Goal: Find specific page/section: Find specific page/section

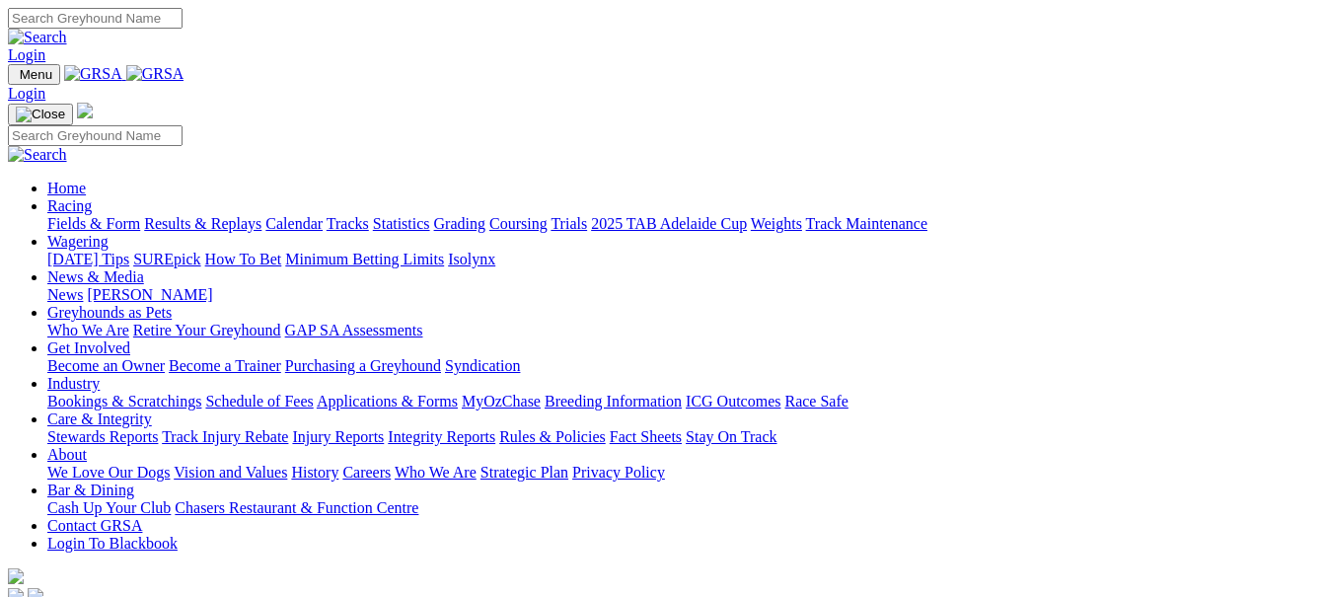
scroll to position [592, 0]
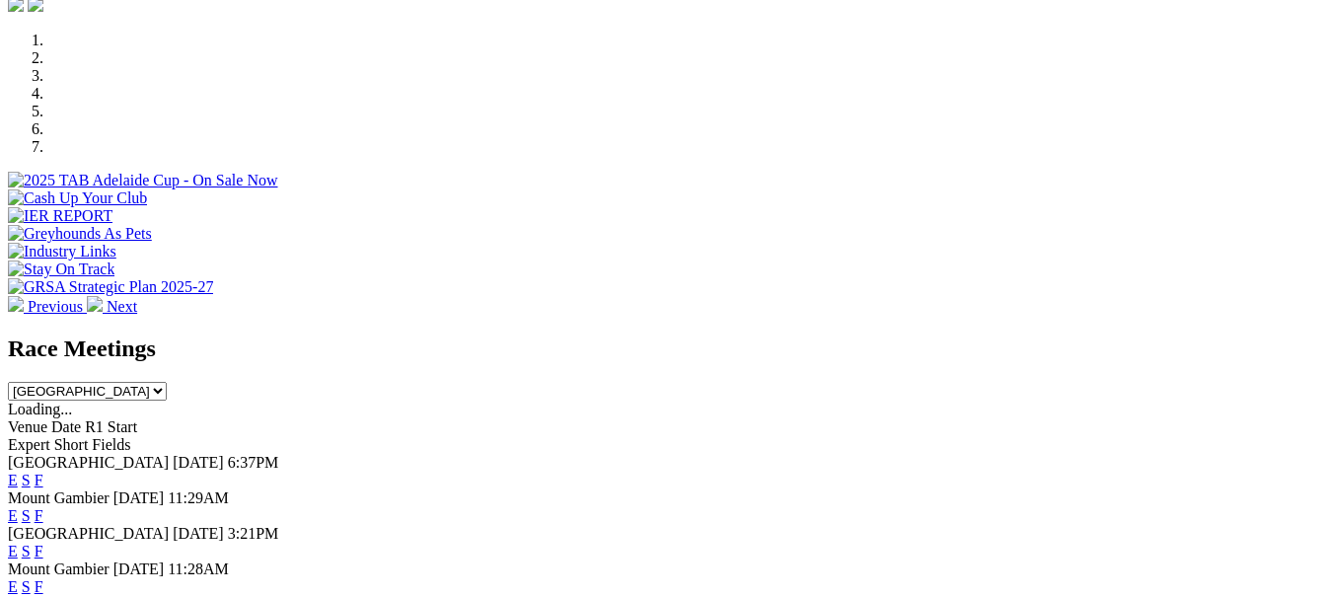
click at [43, 472] on link "F" at bounding box center [39, 480] width 9 height 17
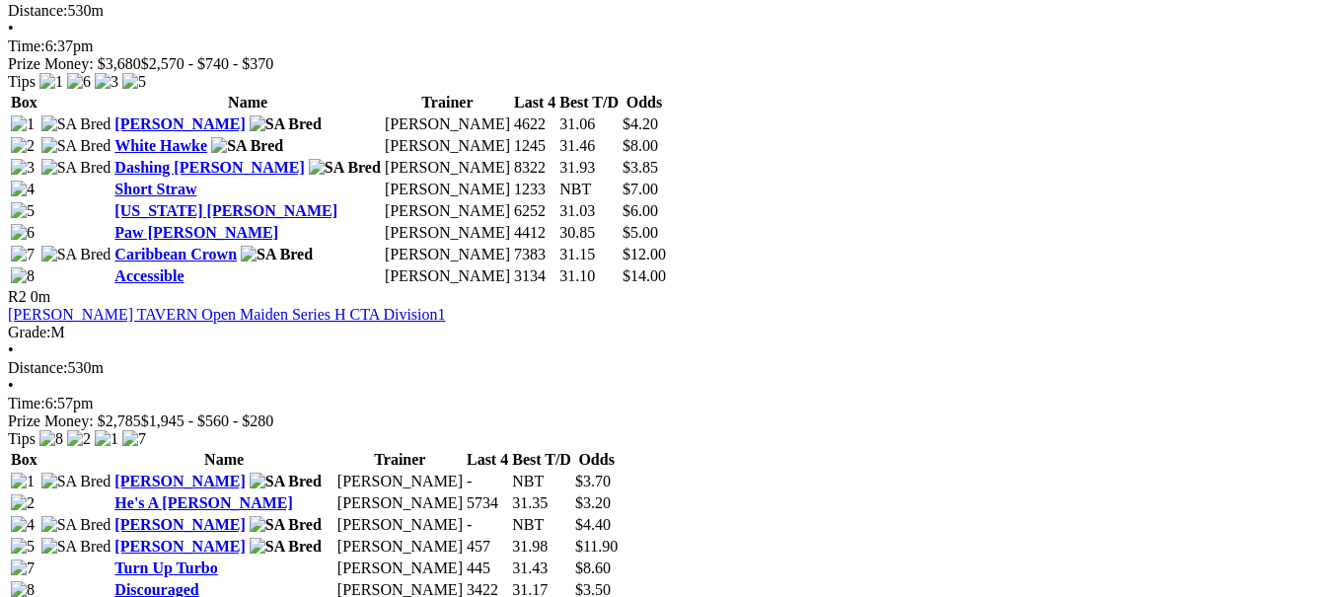
scroll to position [987, 0]
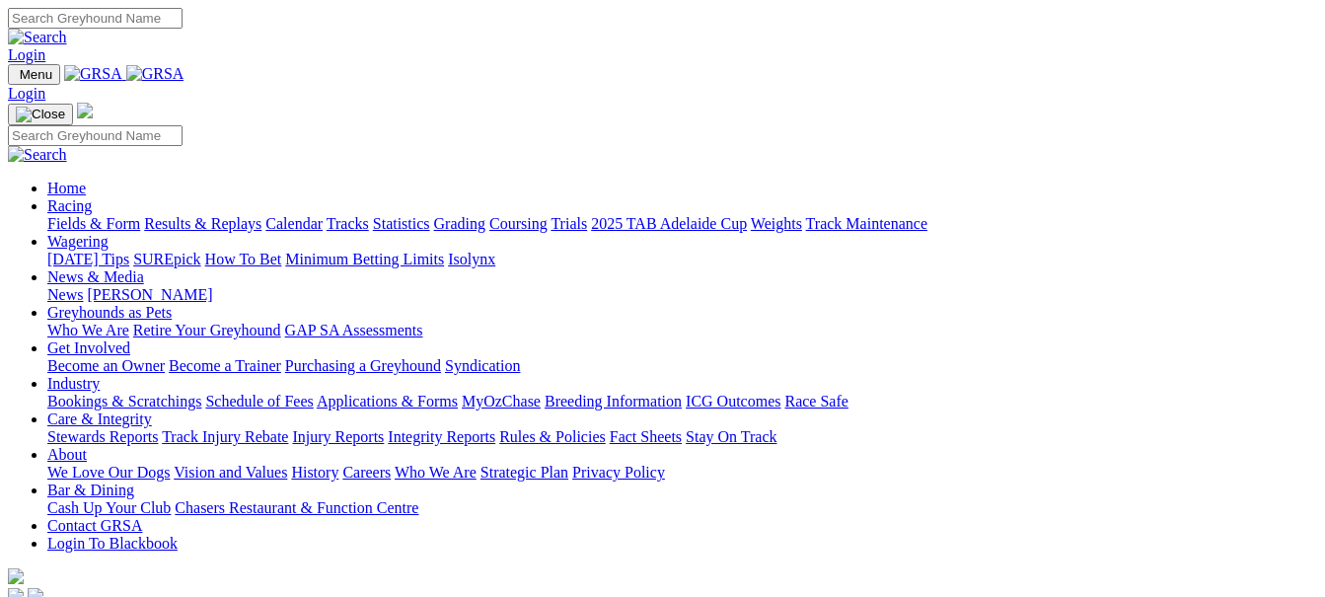
scroll to position [592, 0]
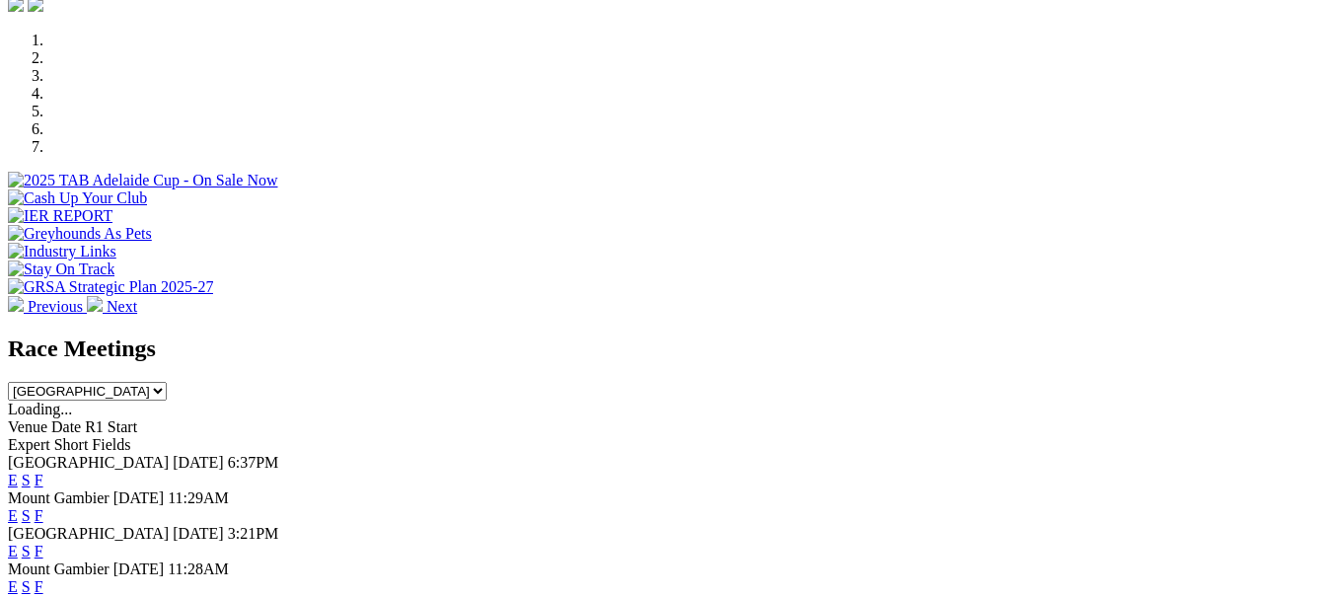
click at [43, 543] on link "F" at bounding box center [39, 551] width 9 height 17
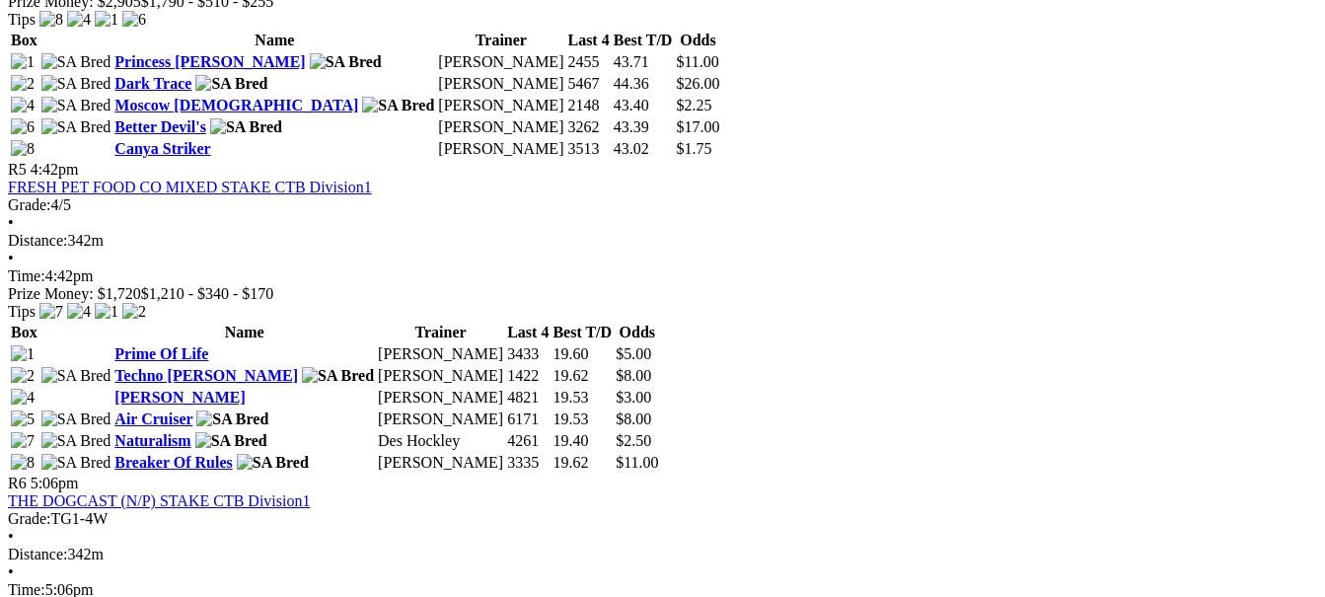
scroll to position [2072, 0]
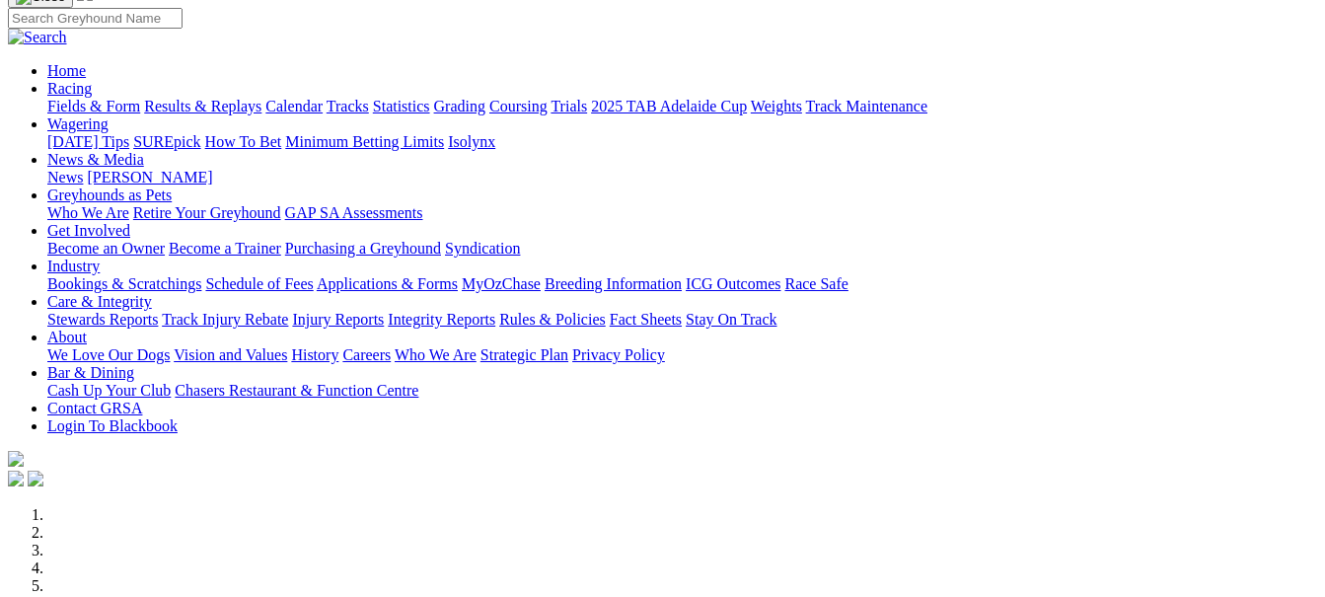
scroll to position [99, 0]
